Goal: Navigation & Orientation: Find specific page/section

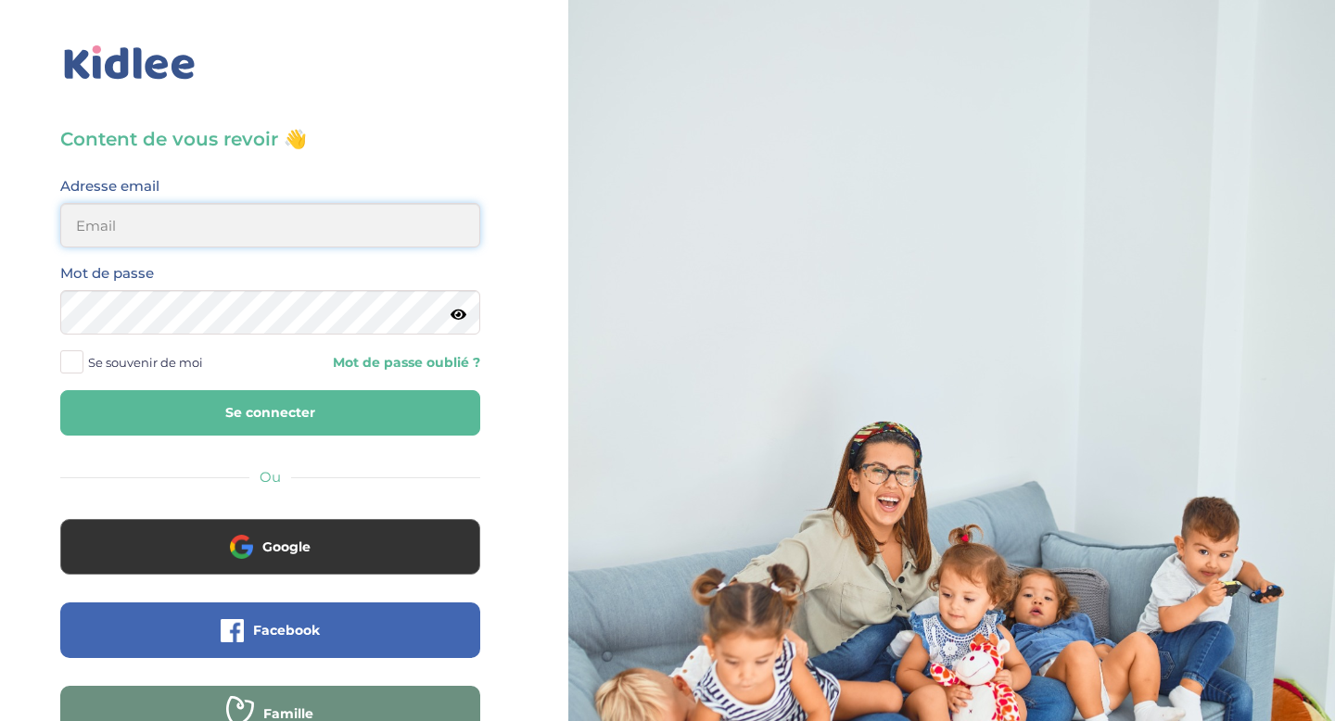
type input "aitoumeziane.consulting@gmail.com"
click at [376, 420] on button "Se connecter" at bounding box center [270, 412] width 420 height 45
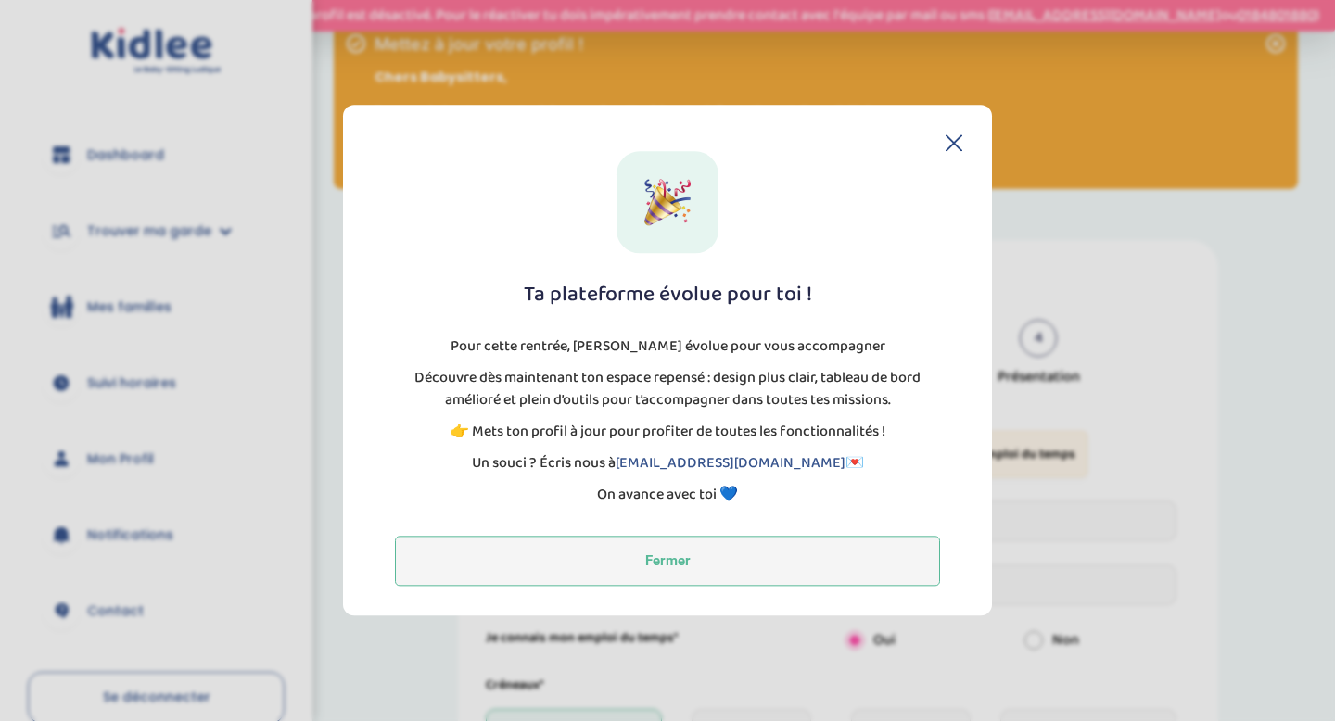
click at [626, 557] on button "Fermer" at bounding box center [667, 562] width 545 height 50
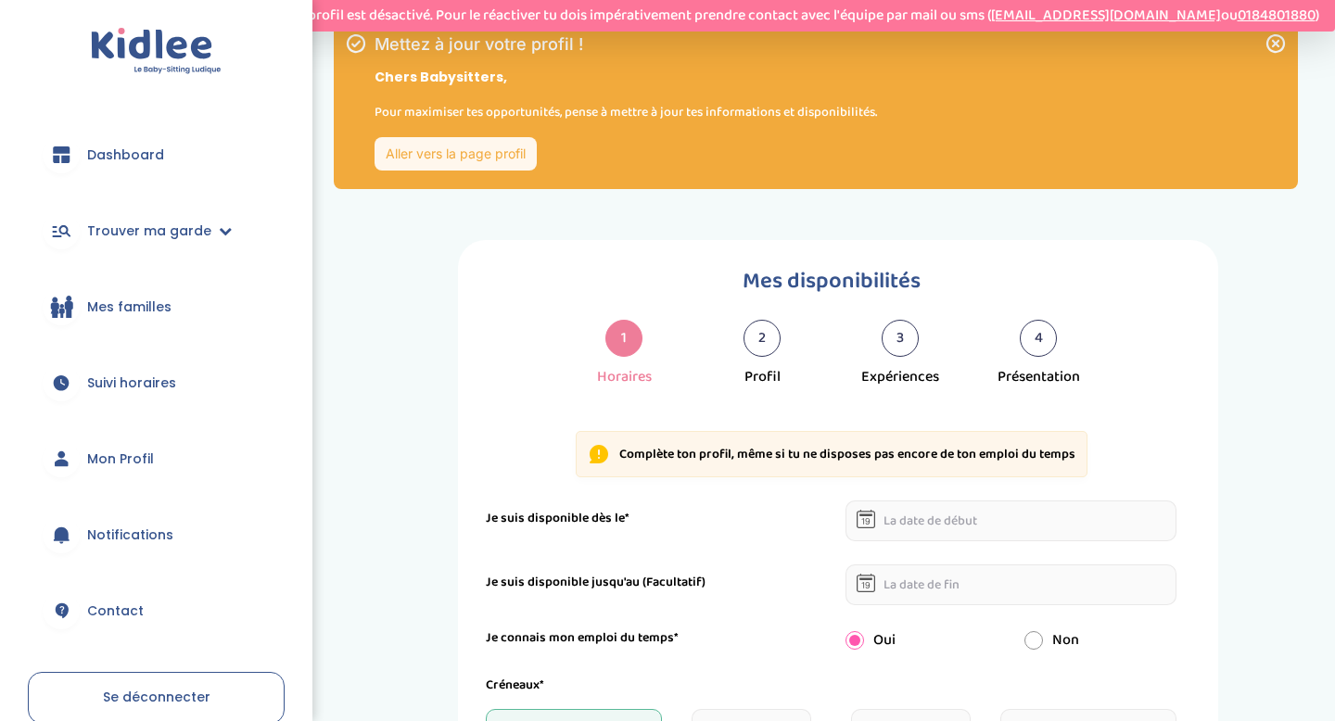
scroll to position [27, 0]
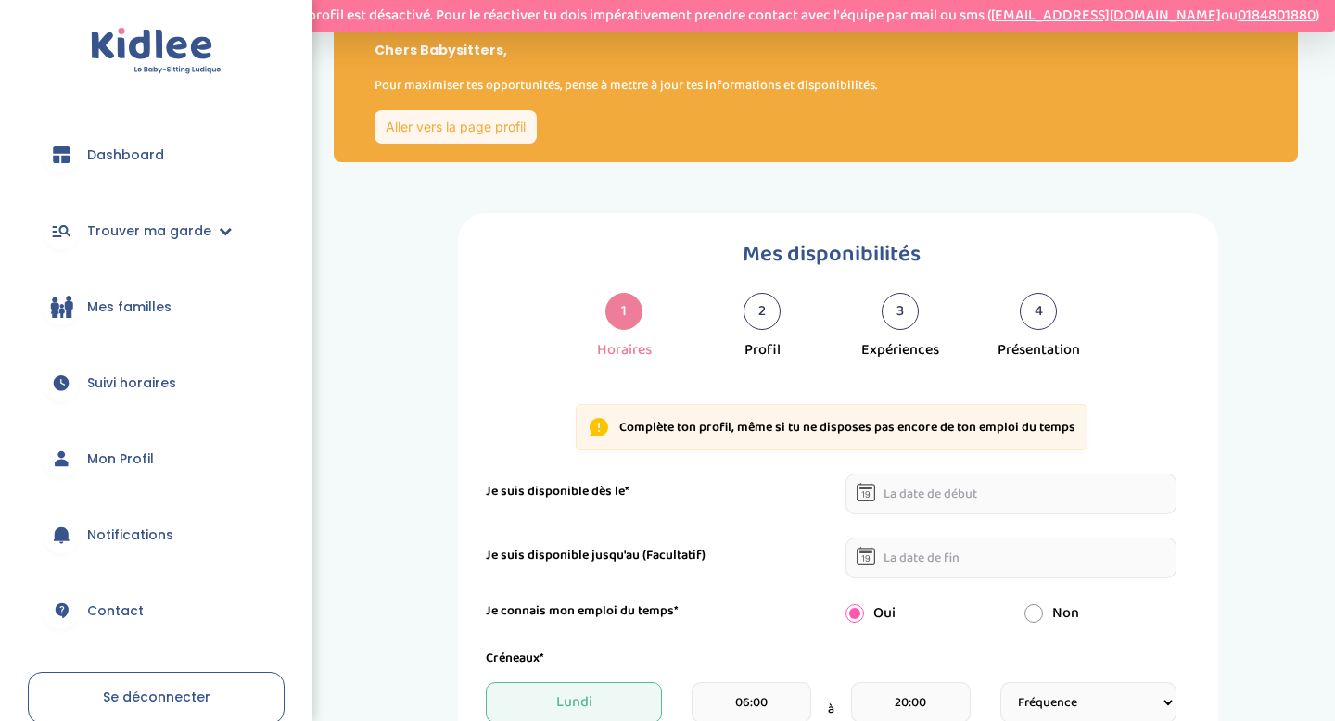
click at [165, 155] on link "Dashboard" at bounding box center [156, 154] width 257 height 67
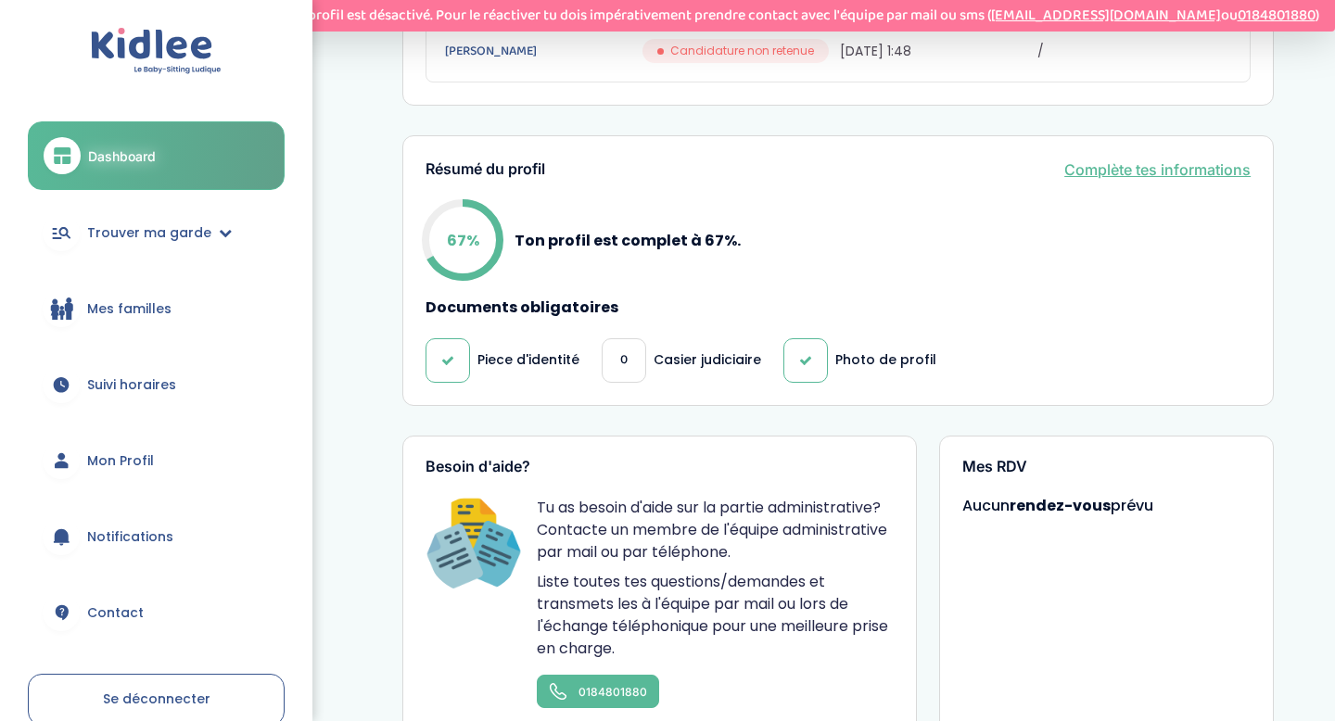
scroll to position [900, 0]
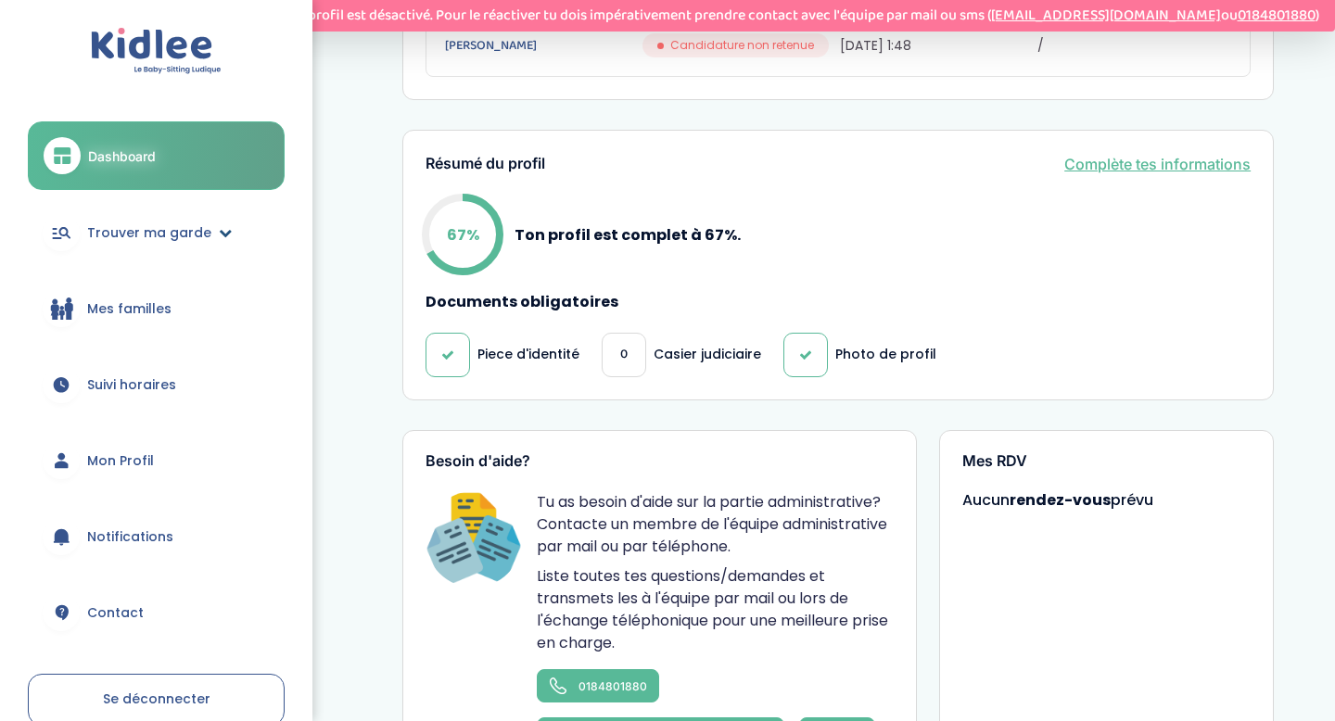
click at [191, 240] on span "Trouver ma garde" at bounding box center [149, 232] width 124 height 19
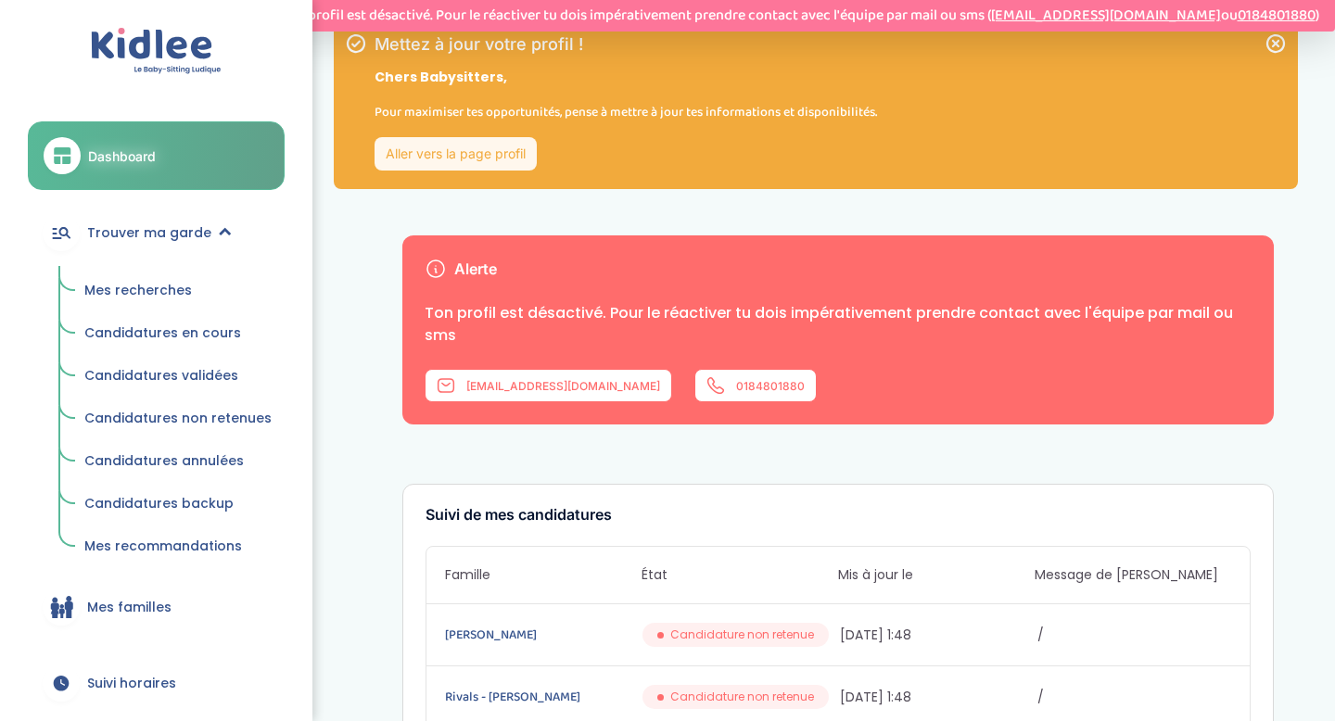
click at [214, 511] on span "Candidatures backup" at bounding box center [158, 503] width 149 height 19
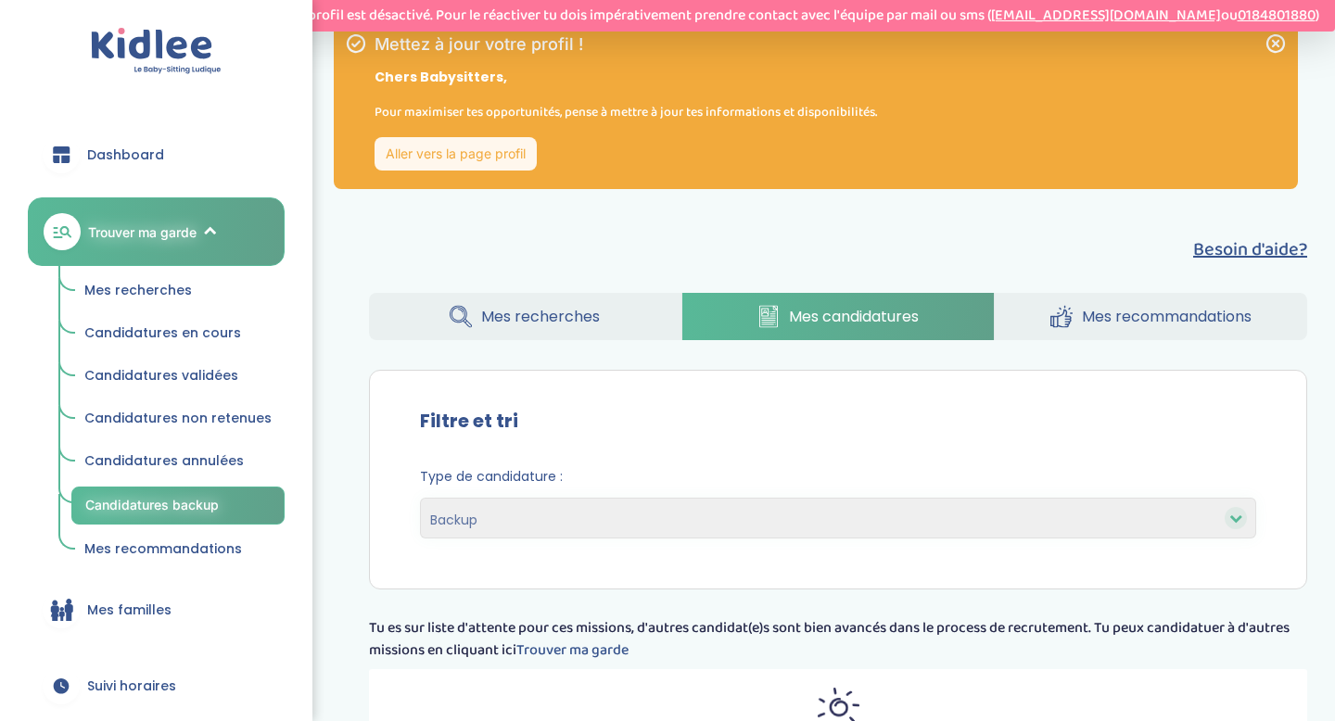
select select "backup"
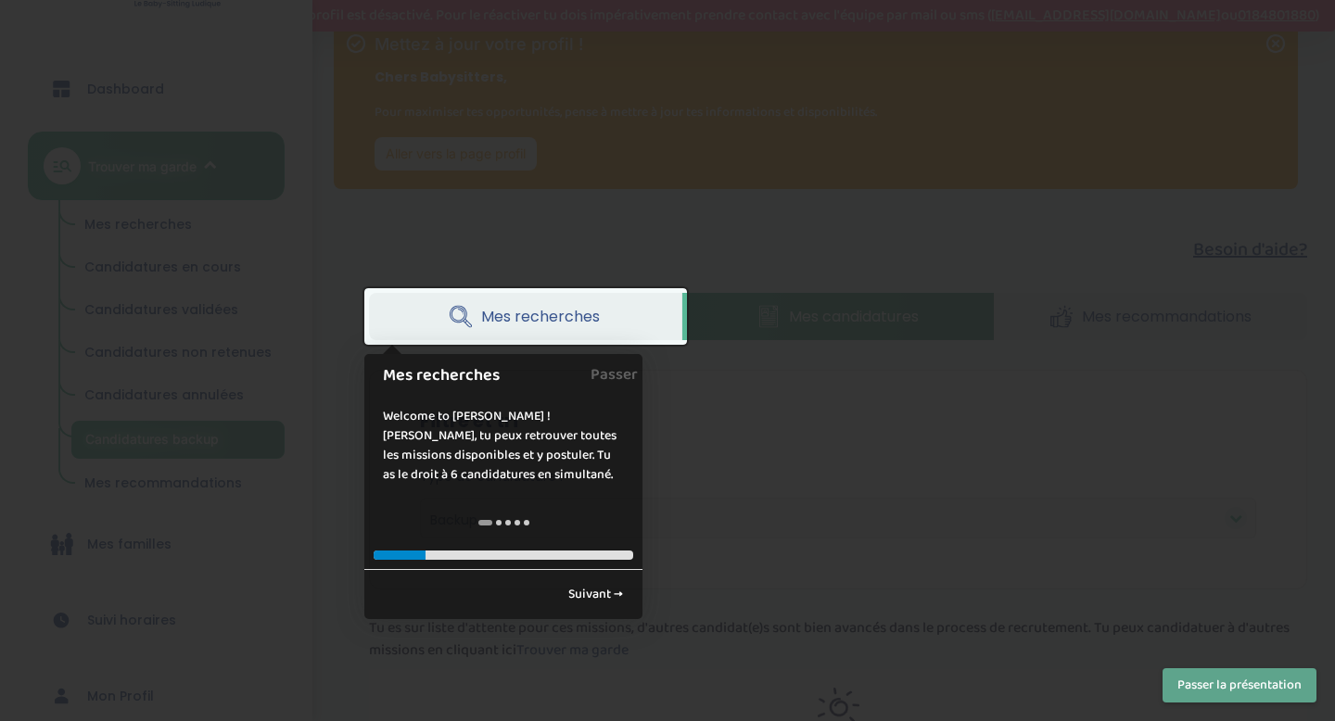
scroll to position [69, 0]
click at [337, 206] on div at bounding box center [667, 360] width 1335 height 721
